Goal: Check status: Check status

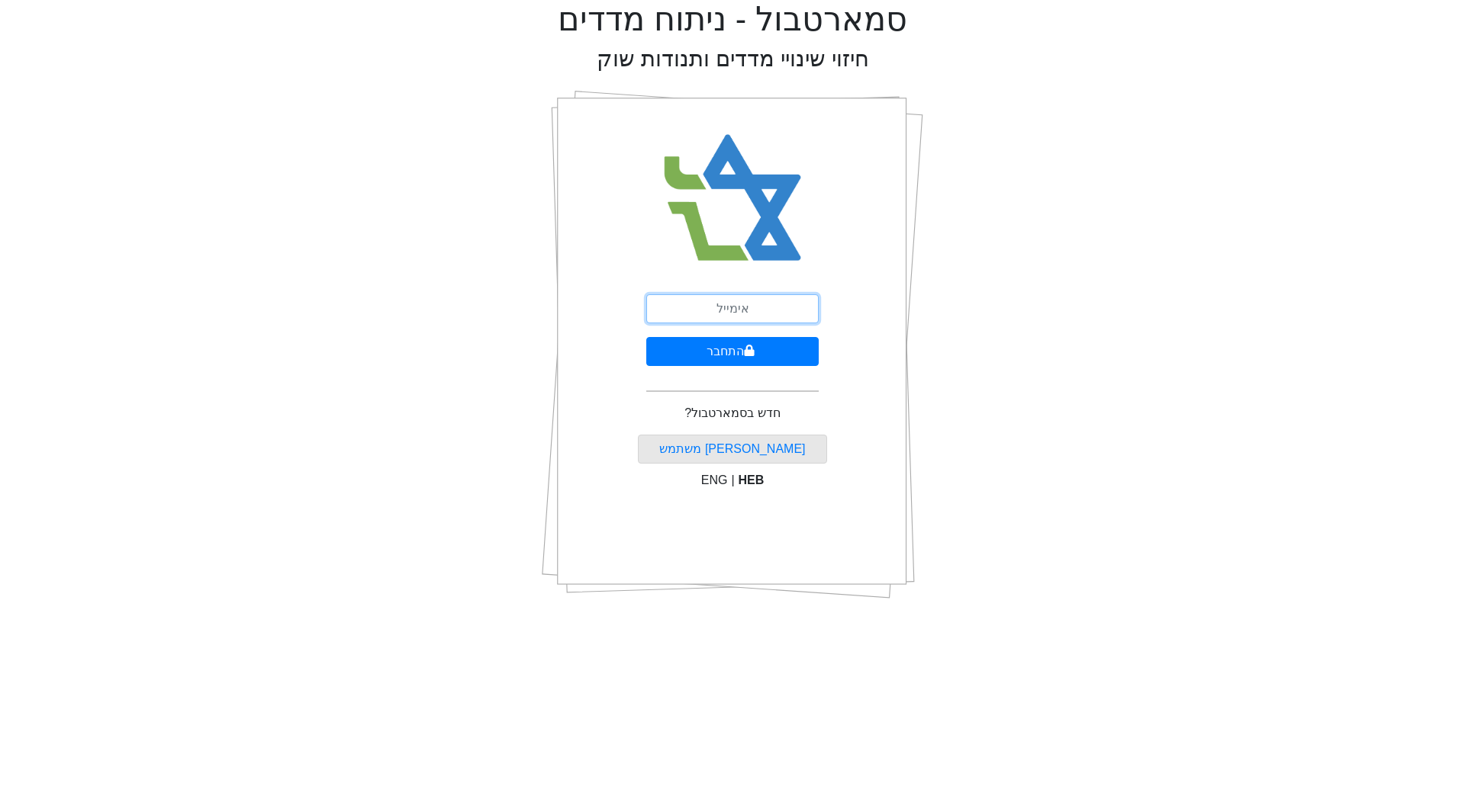
click at [760, 309] on input "email" at bounding box center [732, 308] width 172 height 29
type input "[EMAIL_ADDRESS][DOMAIN_NAME]"
click at [722, 361] on button "התחבר" at bounding box center [732, 351] width 172 height 29
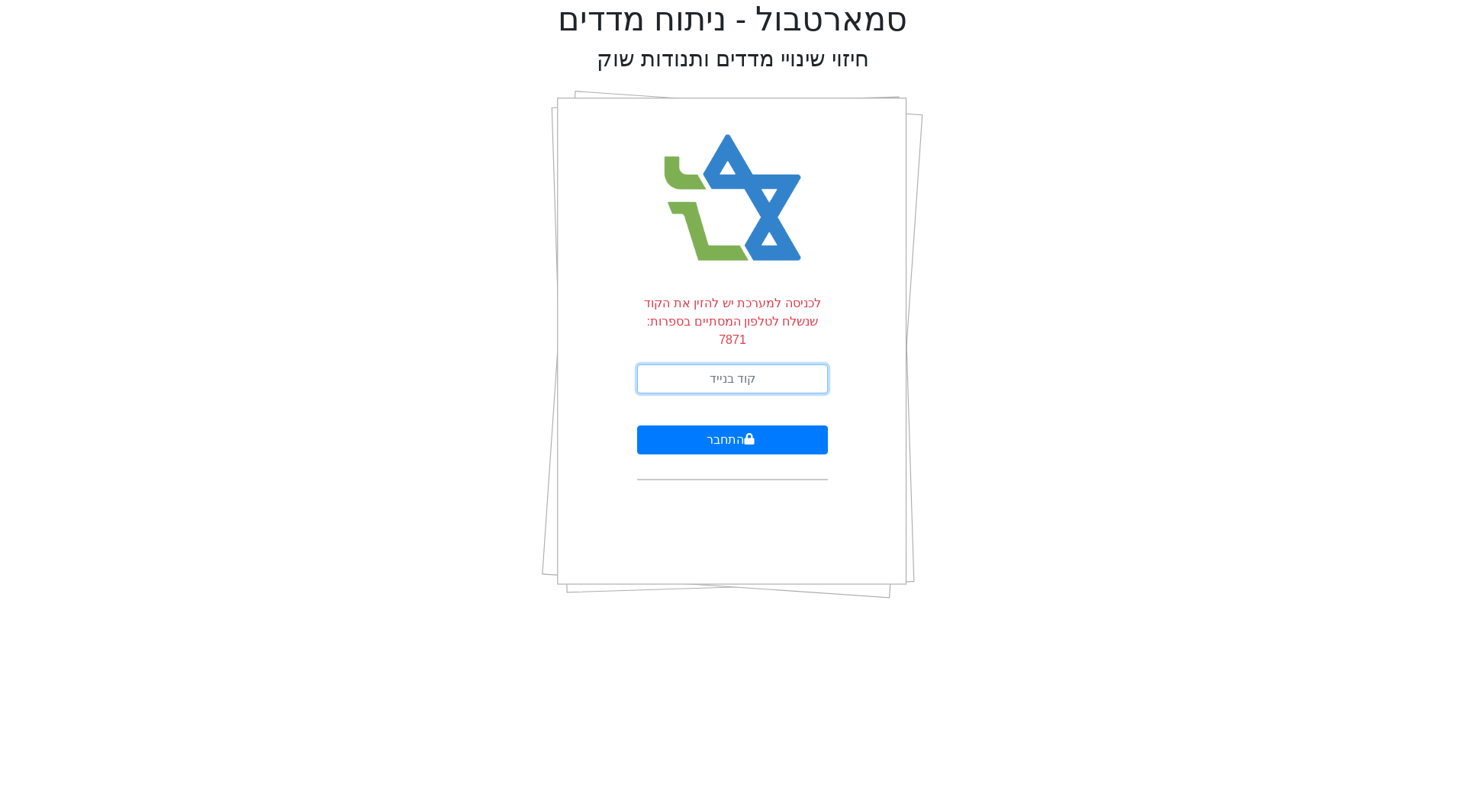
click at [722, 364] on input "text" at bounding box center [732, 378] width 191 height 29
type input "673259"
click at [637, 426] on button "התחבר" at bounding box center [732, 440] width 191 height 29
